Goal: Task Accomplishment & Management: Use online tool/utility

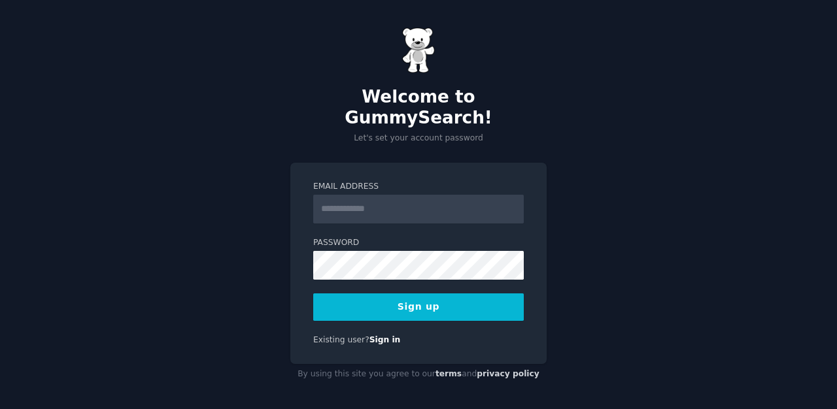
click at [467, 201] on input "Email Address" at bounding box center [418, 209] width 210 height 29
type input "**********"
click at [409, 296] on button "Sign up" at bounding box center [418, 306] width 210 height 27
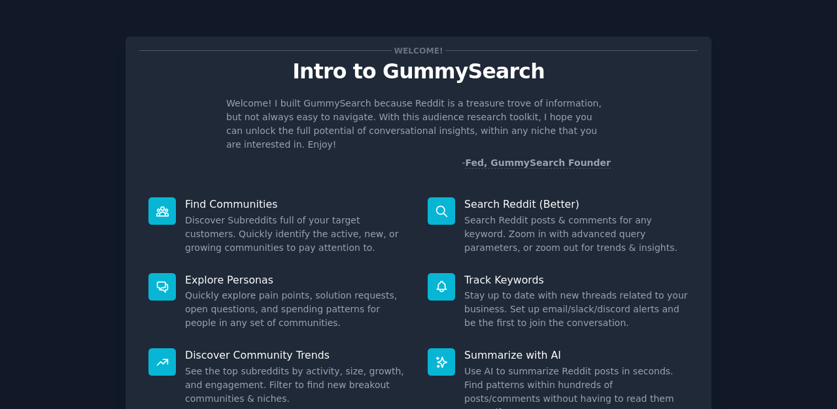
click at [359, 172] on div "Welcome! Intro to GummySearch Welcome! I built GummySearch because Reddit is a …" at bounding box center [418, 240] width 586 height 406
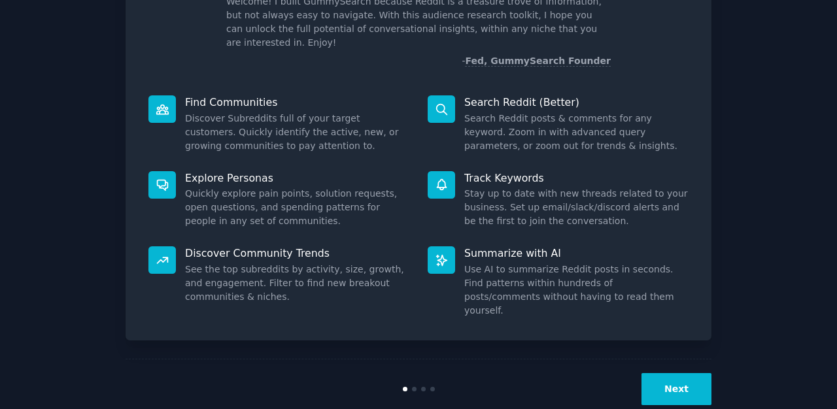
click at [671, 373] on button "Next" at bounding box center [676, 389] width 70 height 32
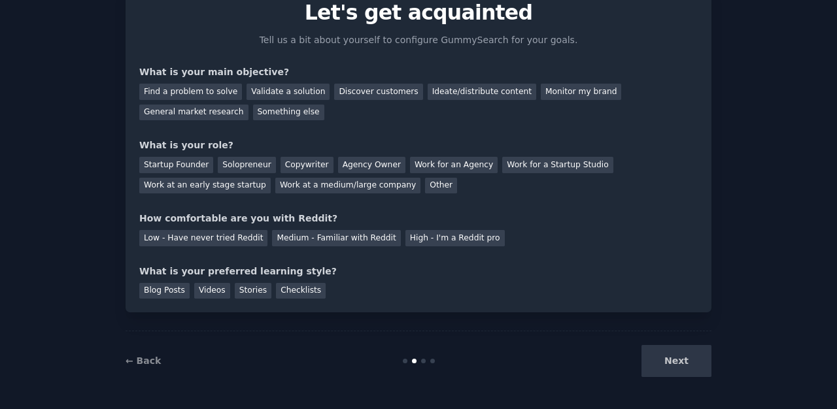
scroll to position [59, 0]
click at [212, 93] on div "Find a problem to solve" at bounding box center [190, 92] width 103 height 16
click at [184, 167] on div "Startup Founder" at bounding box center [176, 165] width 74 height 16
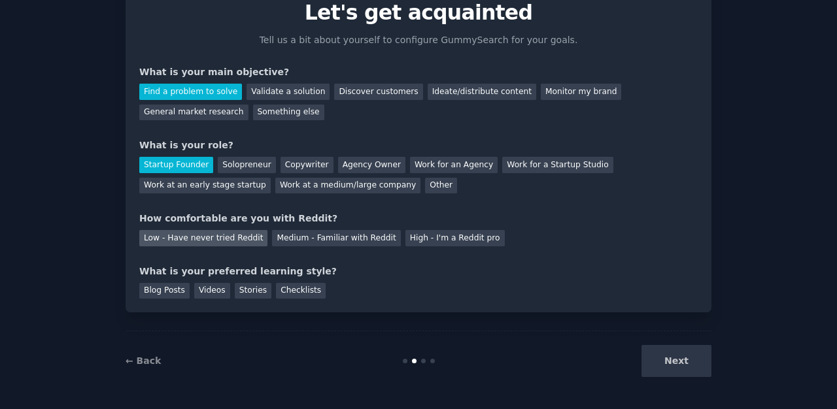
click at [231, 237] on div "Low - Have never tried Reddit" at bounding box center [203, 238] width 128 height 16
click at [215, 290] on div "Videos" at bounding box center [212, 291] width 36 height 16
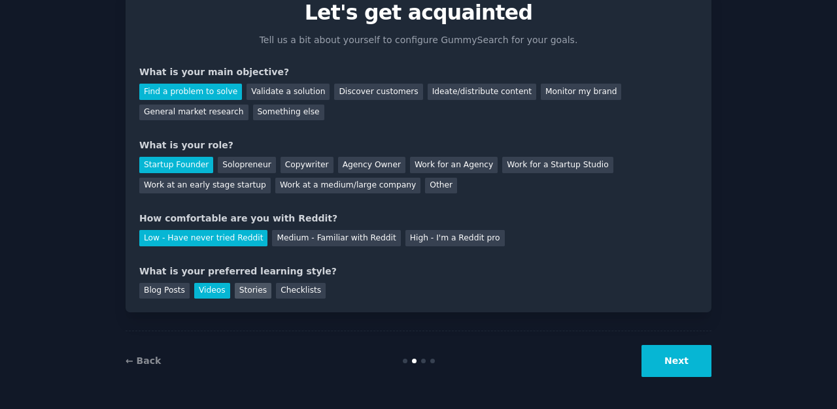
click at [246, 293] on div "Stories" at bounding box center [253, 291] width 37 height 16
click at [690, 364] on button "Next" at bounding box center [676, 361] width 70 height 32
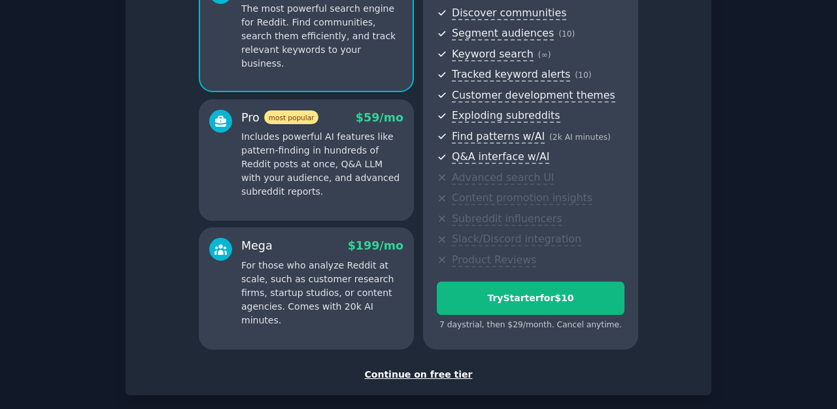
scroll to position [161, 0]
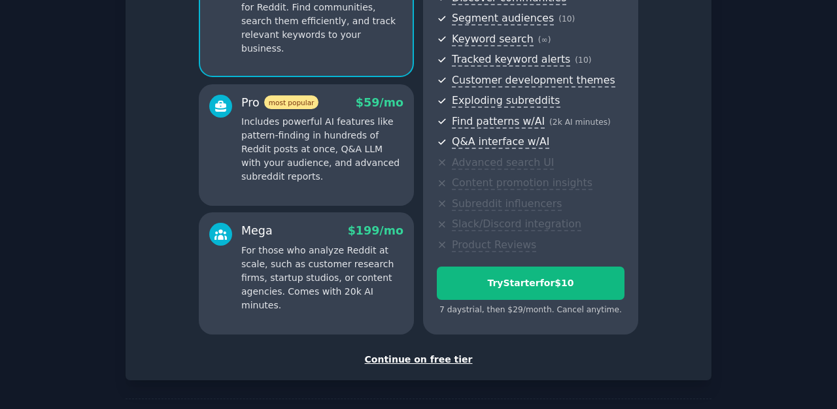
click at [415, 356] on div "Continue on free tier" at bounding box center [418, 360] width 558 height 14
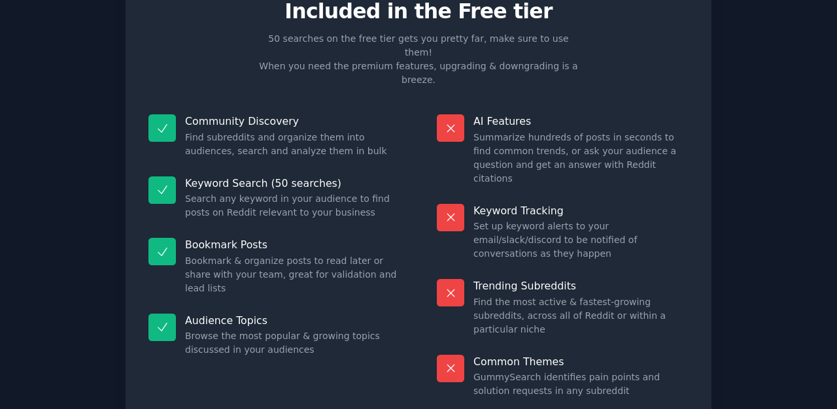
scroll to position [61, 0]
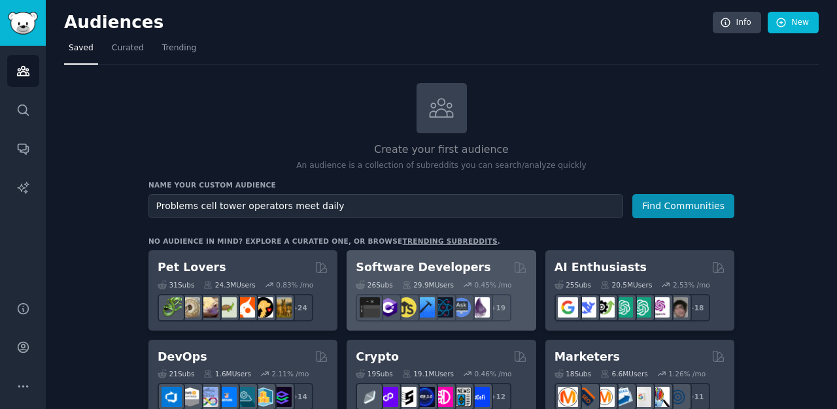
type input "Problems cell tower operators meet daily"
click at [632, 194] on button "Find Communities" at bounding box center [683, 206] width 102 height 24
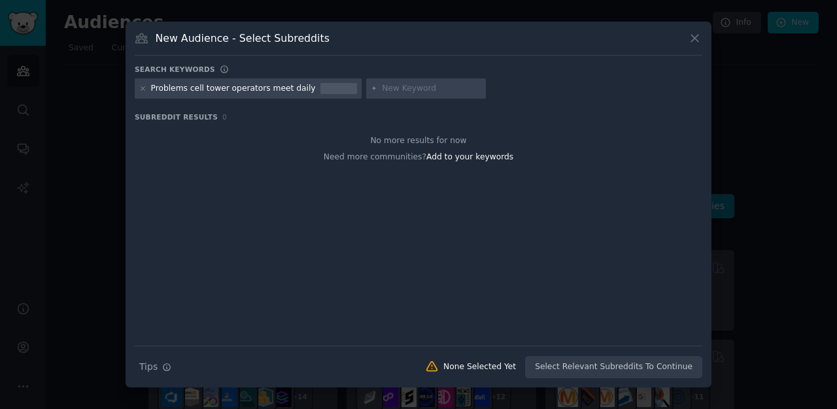
click at [300, 90] on div "Problems cell tower operators meet daily" at bounding box center [233, 89] width 165 height 12
click at [305, 88] on div "Problems cell tower operators meet daily" at bounding box center [248, 88] width 227 height 21
click at [142, 92] on icon at bounding box center [142, 88] width 7 height 7
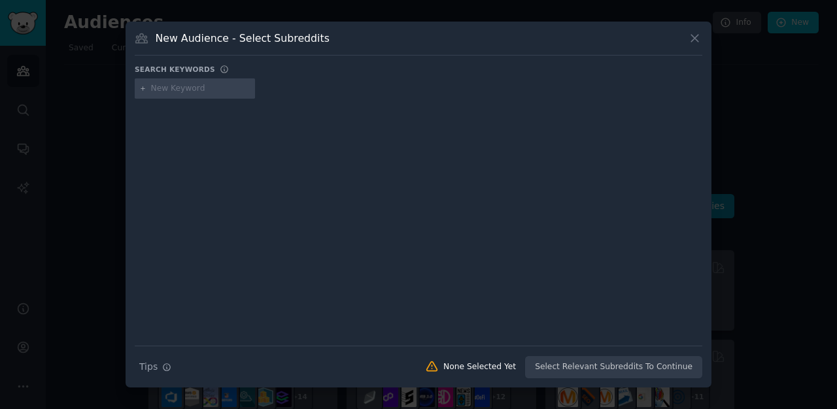
click at [218, 89] on input "text" at bounding box center [200, 89] width 99 height 12
type input "cell tower operations problems"
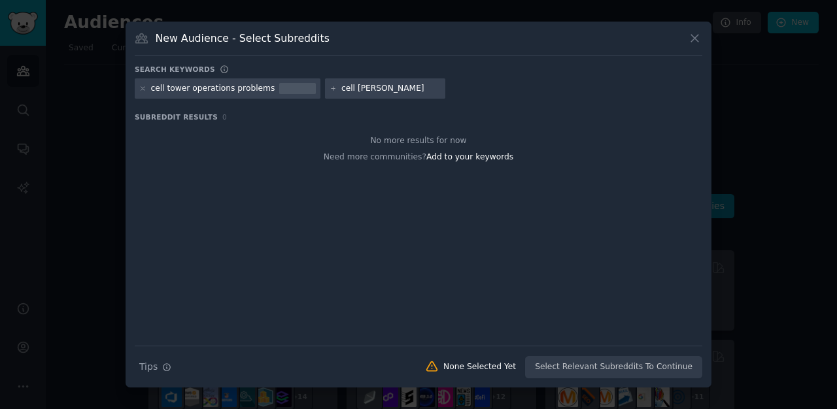
type input "cell tower"
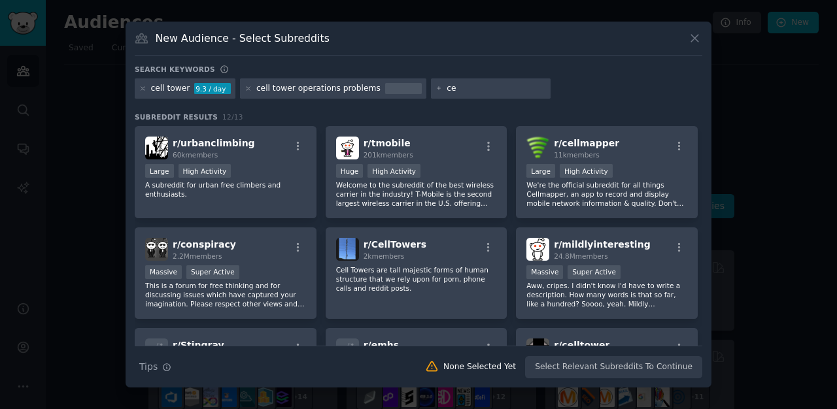
type input "c"
type input "MNO's"
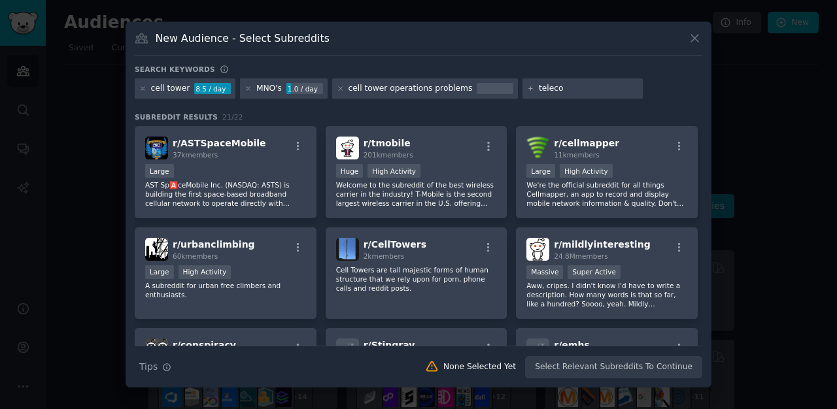
type input "telecom"
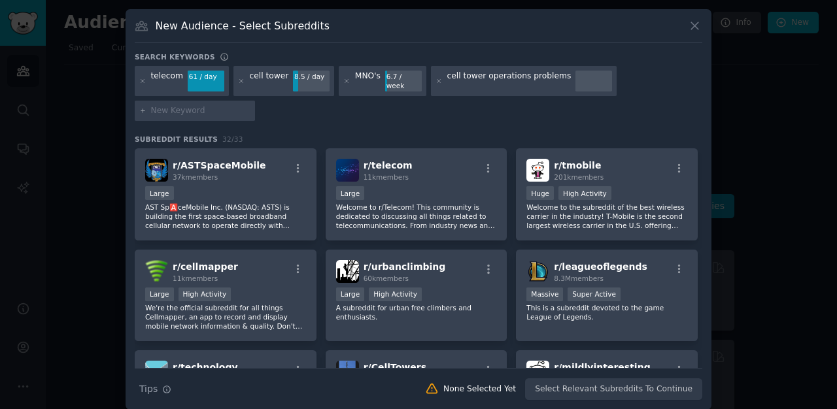
scroll to position [1, 0]
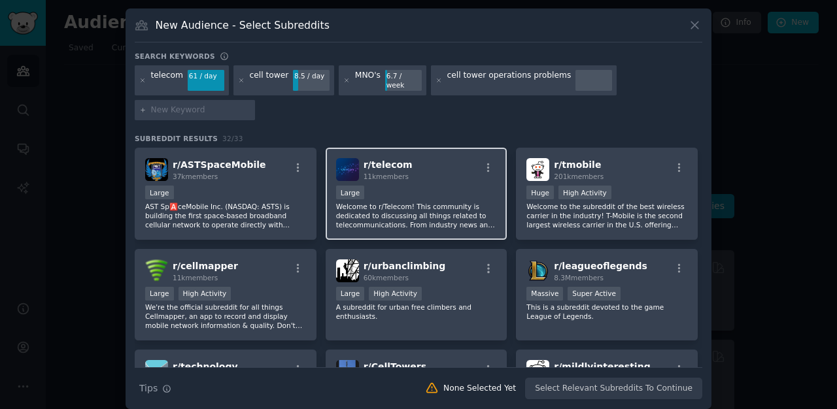
click at [451, 186] on div "Large" at bounding box center [416, 194] width 161 height 16
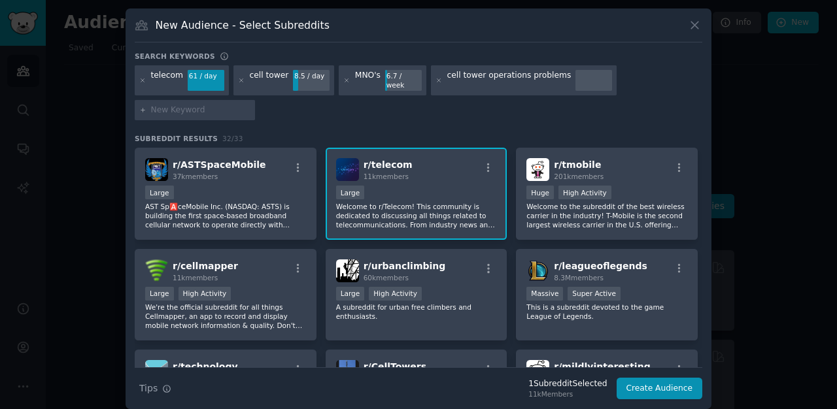
click at [445, 202] on p "Welcome to r/Telecom! This community is dedicated to discussing all things rela…" at bounding box center [416, 215] width 161 height 27
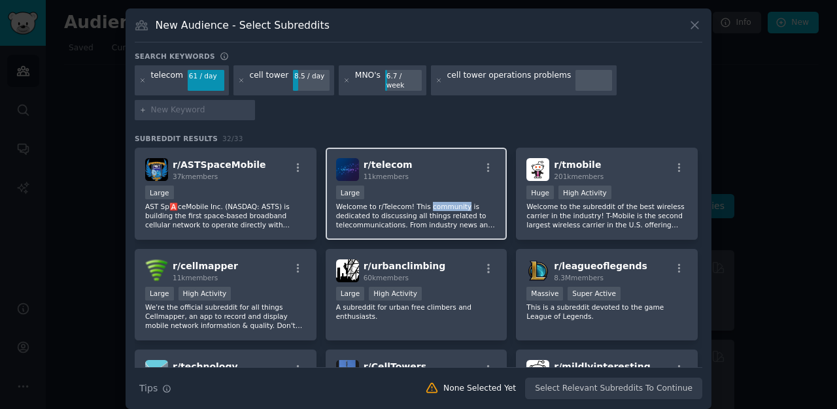
click at [445, 202] on p "Welcome to r/Telecom! This community is dedicated to discussing all things rela…" at bounding box center [416, 215] width 161 height 27
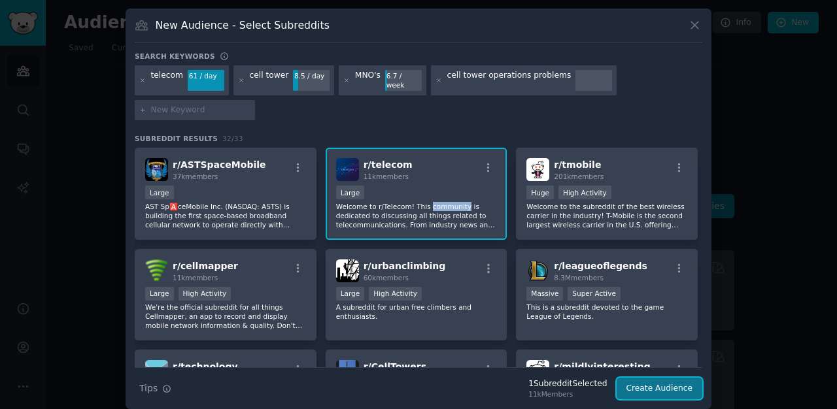
click at [667, 384] on button "Create Audience" at bounding box center [659, 389] width 86 height 22
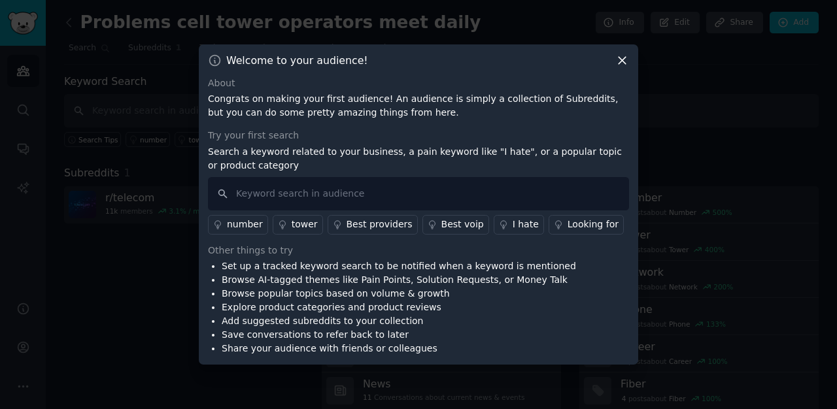
click at [626, 59] on icon at bounding box center [622, 61] width 14 height 14
